Goal: Task Accomplishment & Management: Manage account settings

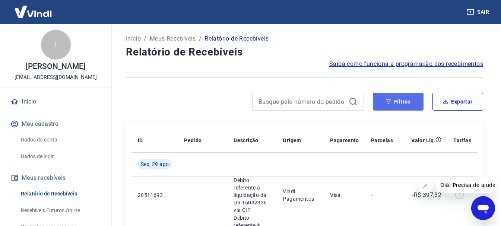
click at [387, 104] on icon "button" at bounding box center [388, 101] width 5 height 5
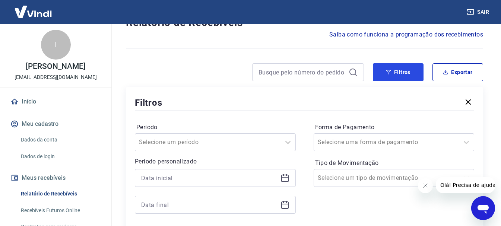
scroll to position [74, 0]
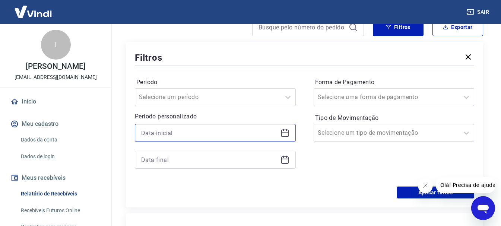
click at [221, 130] on input at bounding box center [209, 132] width 136 height 11
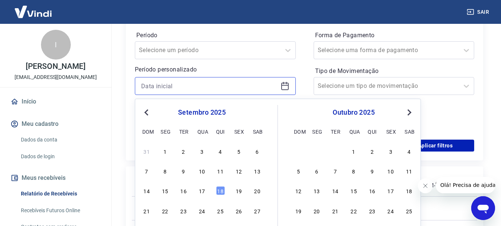
scroll to position [149, 0]
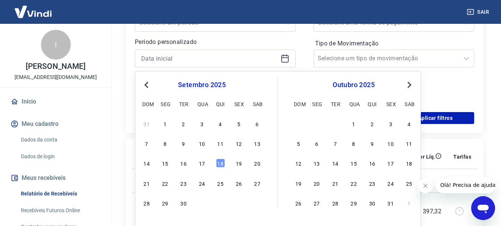
click at [147, 79] on div "setembro 2025 dom seg ter qua qui sex sab" at bounding box center [201, 93] width 121 height 32
click at [144, 83] on button "Previous Month" at bounding box center [146, 84] width 9 height 9
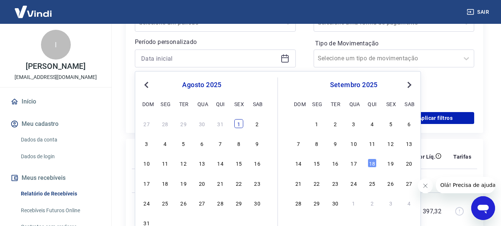
click at [238, 120] on div "1" at bounding box center [238, 123] width 9 height 9
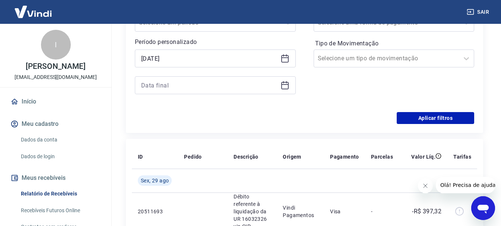
type input "[DATE]"
click at [286, 85] on icon at bounding box center [284, 84] width 7 height 1
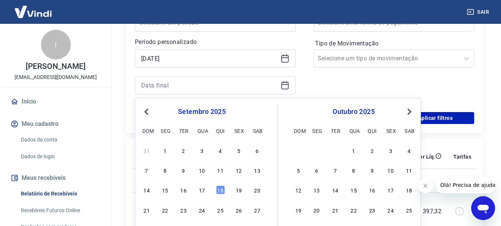
click at [142, 109] on button "Previous Month" at bounding box center [146, 111] width 9 height 9
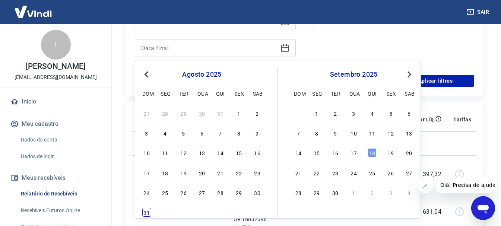
click at [146, 213] on div "31" at bounding box center [146, 212] width 9 height 9
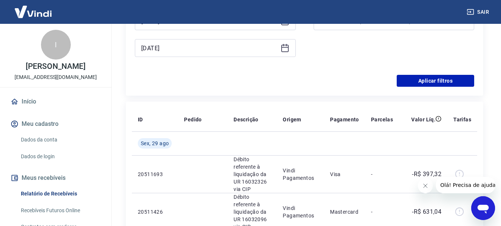
type input "[DATE]"
click at [446, 82] on button "Aplicar filtros" at bounding box center [435, 81] width 77 height 12
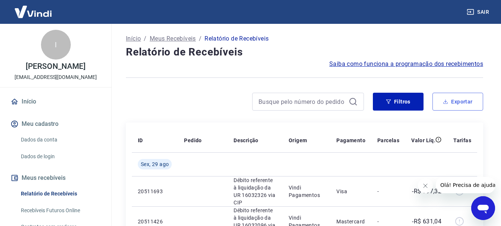
click at [455, 105] on button "Exportar" at bounding box center [457, 102] width 51 height 18
type input "[DATE]"
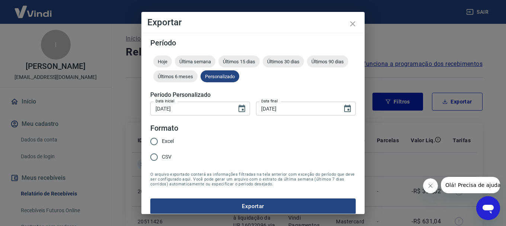
click at [151, 141] on input "Excel" at bounding box center [154, 142] width 16 height 16
radio input "true"
click at [257, 205] on button "Exportar" at bounding box center [253, 206] width 206 height 16
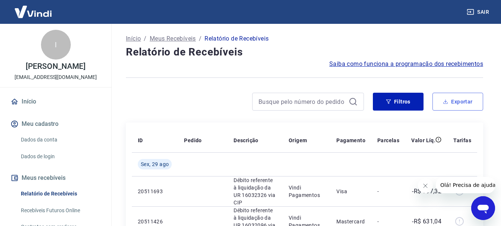
click at [437, 102] on button "Exportar" at bounding box center [457, 102] width 51 height 18
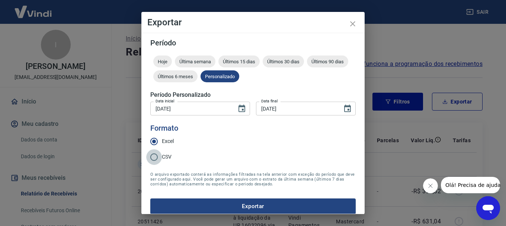
click at [160, 158] on input "CSV" at bounding box center [154, 157] width 16 height 16
radio input "true"
click at [231, 205] on button "Exportar" at bounding box center [253, 206] width 206 height 16
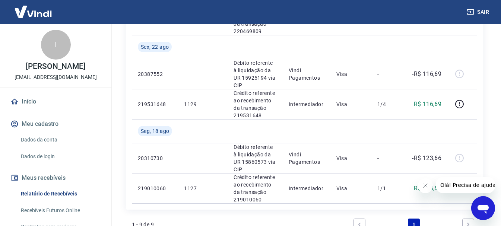
scroll to position [255, 0]
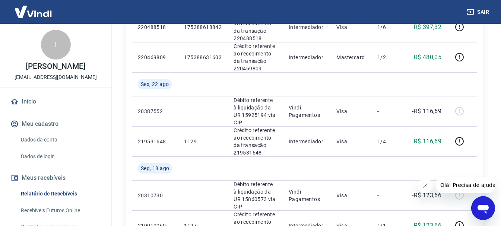
click at [423, 185] on icon "Fechar mensagem da empresa" at bounding box center [425, 186] width 6 height 6
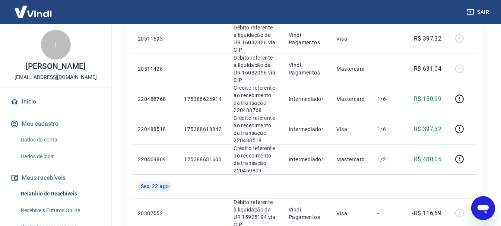
scroll to position [106, 0]
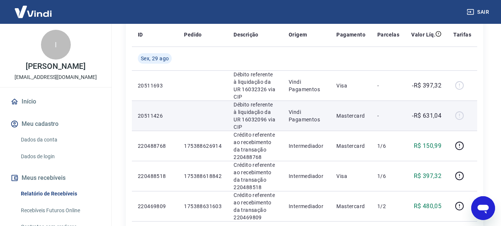
click at [461, 110] on div at bounding box center [462, 116] width 18 height 12
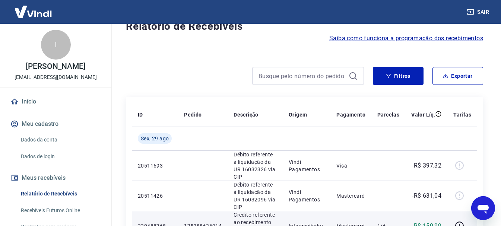
scroll to position [0, 0]
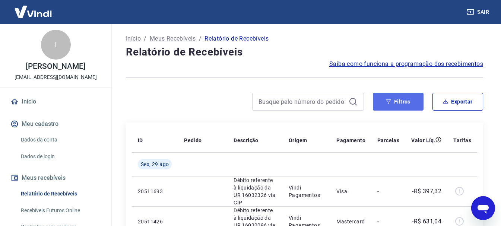
click at [395, 101] on button "Filtros" at bounding box center [398, 102] width 51 height 18
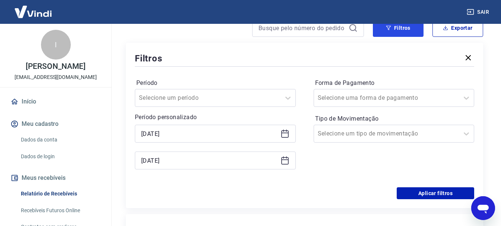
scroll to position [74, 0]
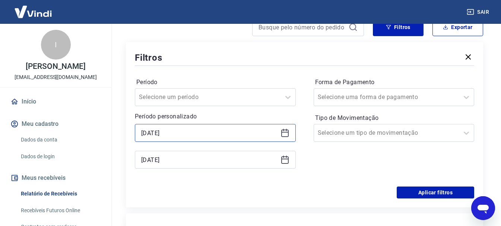
click at [253, 132] on input "[DATE]" at bounding box center [209, 132] width 136 height 11
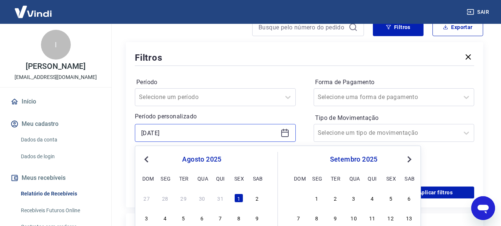
click at [253, 132] on input "[DATE]" at bounding box center [209, 132] width 136 height 11
type input "0"
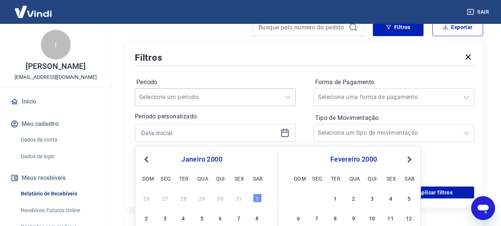
click at [276, 95] on div at bounding box center [208, 97] width 138 height 10
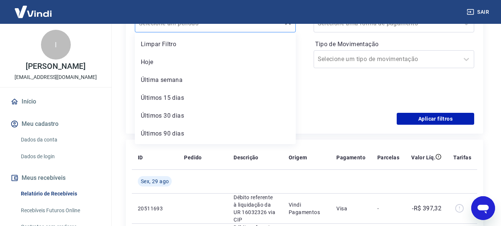
scroll to position [149, 0]
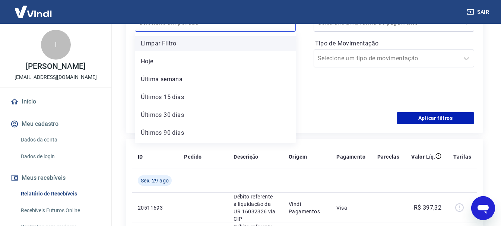
click at [178, 42] on div "Limpar Filtro" at bounding box center [215, 43] width 161 height 15
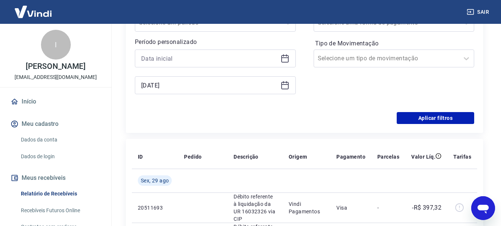
click at [280, 84] on icon at bounding box center [284, 85] width 9 height 9
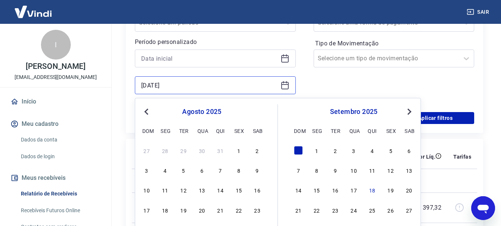
click at [251, 86] on input "[DATE]" at bounding box center [209, 85] width 136 height 11
type input "3"
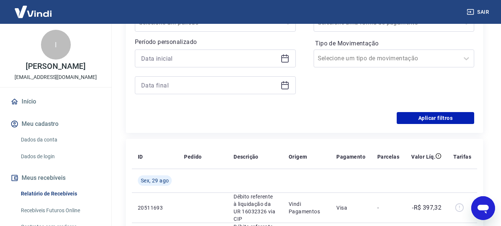
click at [340, 77] on div "Forma de Pagamento Selecione uma forma de pagamento Tipo de Movimentação Seleci…" at bounding box center [394, 52] width 161 height 101
click at [249, 92] on div at bounding box center [215, 85] width 161 height 18
click at [183, 83] on input at bounding box center [209, 85] width 136 height 11
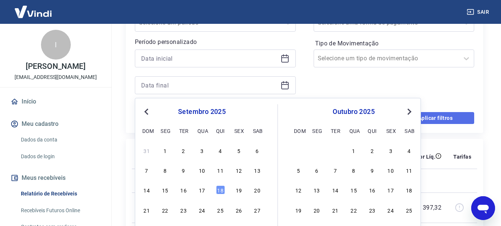
click at [458, 121] on button "Aplicar filtros" at bounding box center [435, 118] width 77 height 12
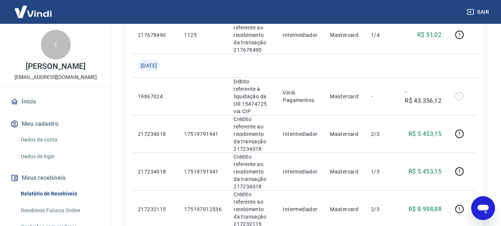
scroll to position [856, 0]
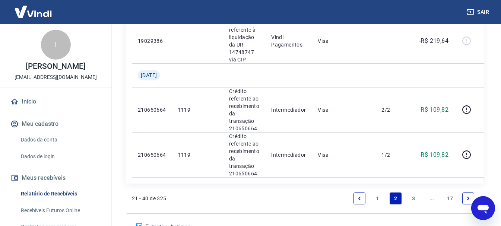
scroll to position [1080, 0]
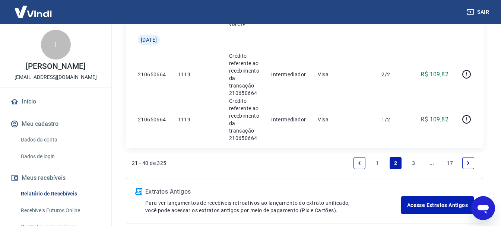
click at [407, 160] on li "3" at bounding box center [414, 163] width 18 height 18
click at [410, 160] on link "3" at bounding box center [414, 163] width 12 height 12
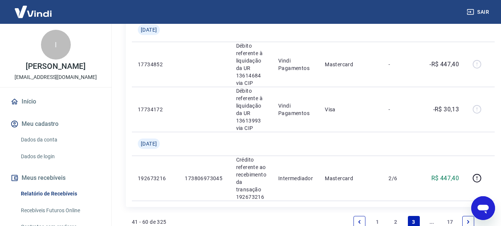
scroll to position [1080, 0]
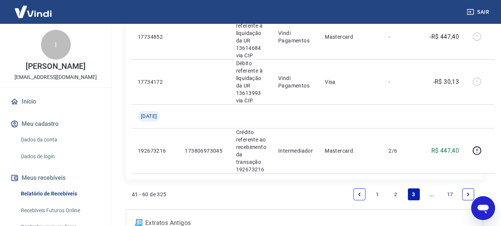
click at [469, 190] on link "Next page" at bounding box center [468, 194] width 12 height 12
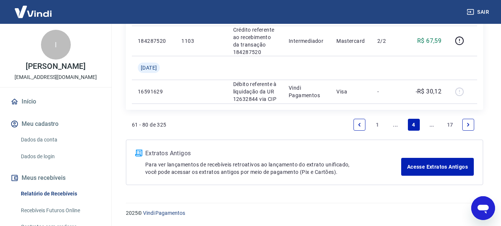
scroll to position [914, 0]
click at [470, 124] on icon "Next page" at bounding box center [467, 124] width 5 height 5
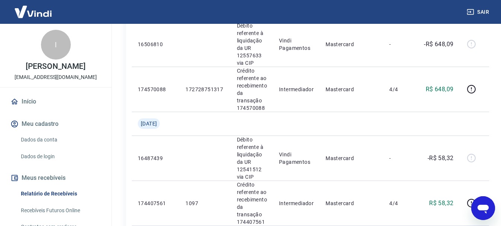
scroll to position [186, 0]
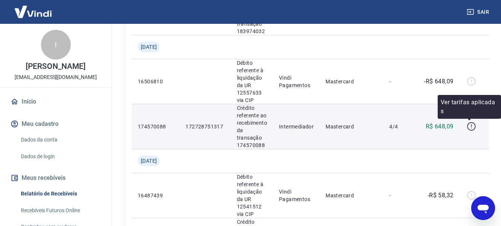
click at [472, 127] on icon "button" at bounding box center [471, 126] width 9 height 9
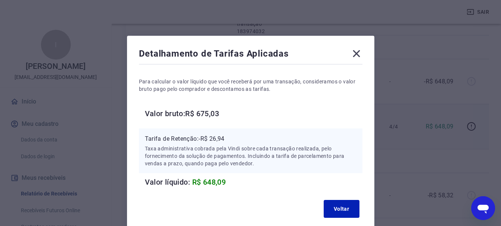
click at [423, 109] on div "Detalhamento de Tarifas Aplicadas Para calcular o valor líquido que você recebe…" at bounding box center [250, 113] width 501 height 226
click at [355, 58] on icon at bounding box center [356, 54] width 12 height 12
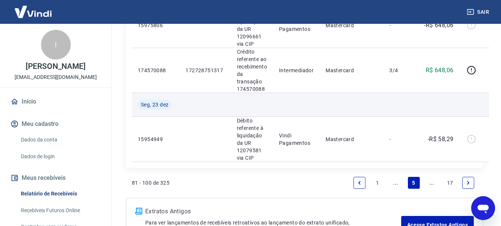
scroll to position [1293, 0]
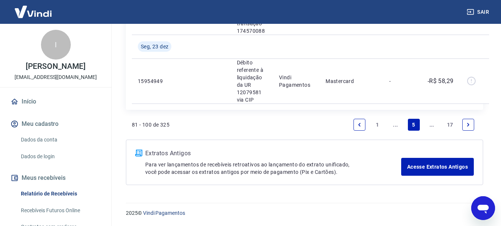
click at [459, 126] on li "Pagination" at bounding box center [468, 125] width 18 height 18
click at [465, 124] on icon "Next page" at bounding box center [467, 124] width 5 height 5
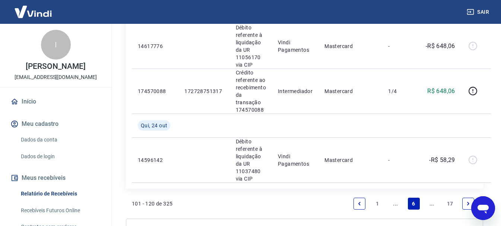
scroll to position [1192, 0]
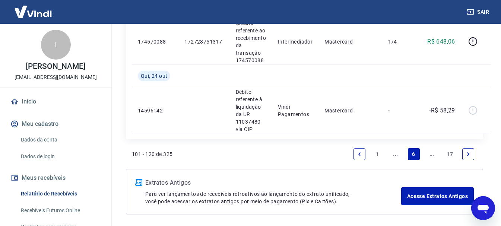
click at [469, 158] on link "Next page" at bounding box center [468, 154] width 12 height 12
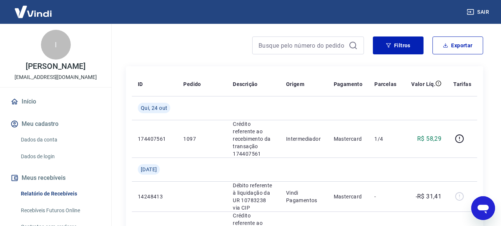
scroll to position [74, 0]
